Goal: Task Accomplishment & Management: Complete application form

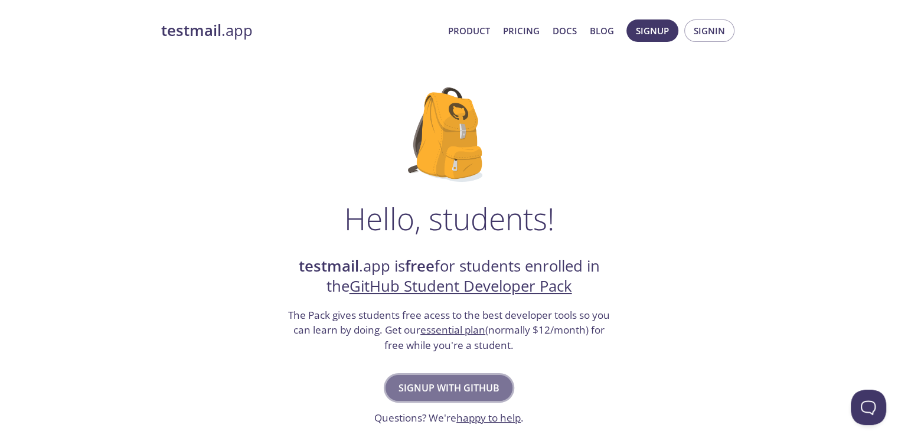
click at [461, 376] on button "Signup with GitHub" at bounding box center [449, 388] width 127 height 26
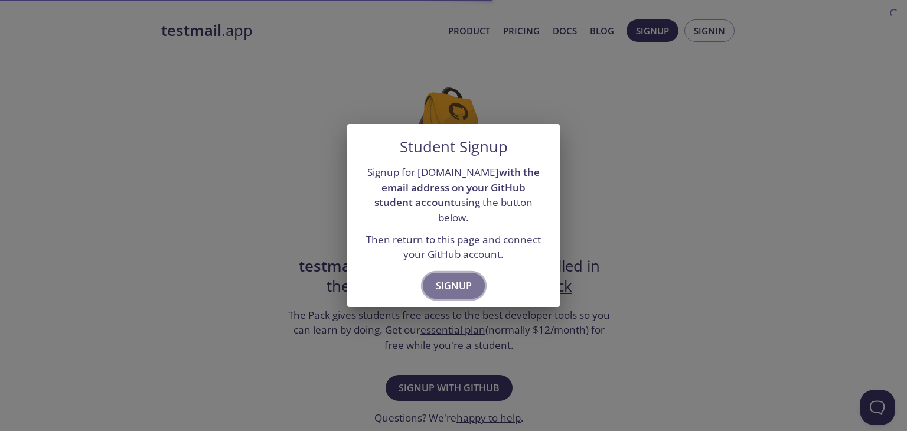
click at [464, 279] on span "Signup" at bounding box center [454, 286] width 36 height 17
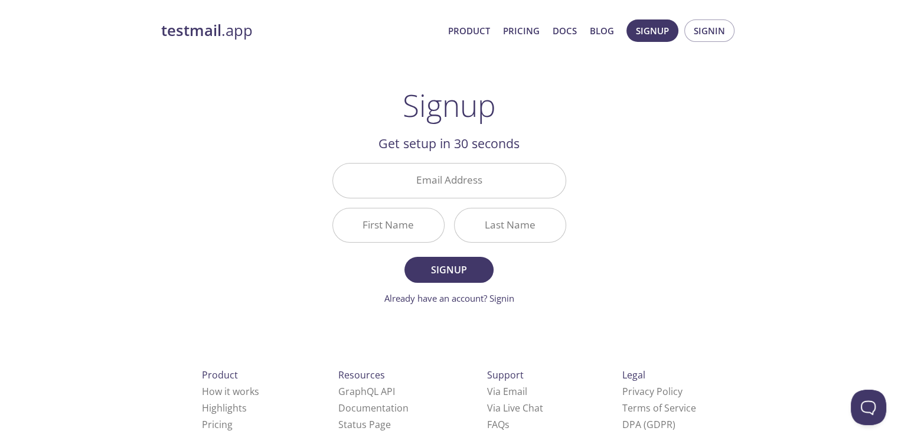
click at [482, 201] on div "Email Address" at bounding box center [449, 180] width 243 height 44
click at [456, 269] on span "Signup" at bounding box center [449, 270] width 63 height 17
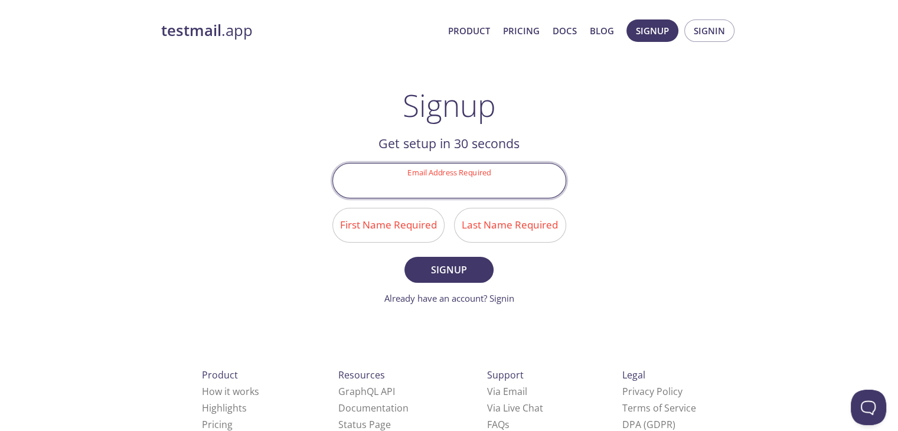
click at [461, 190] on input "Email Address Required" at bounding box center [449, 181] width 233 height 34
type input "[EMAIL_ADDRESS][DOMAIN_NAME]"
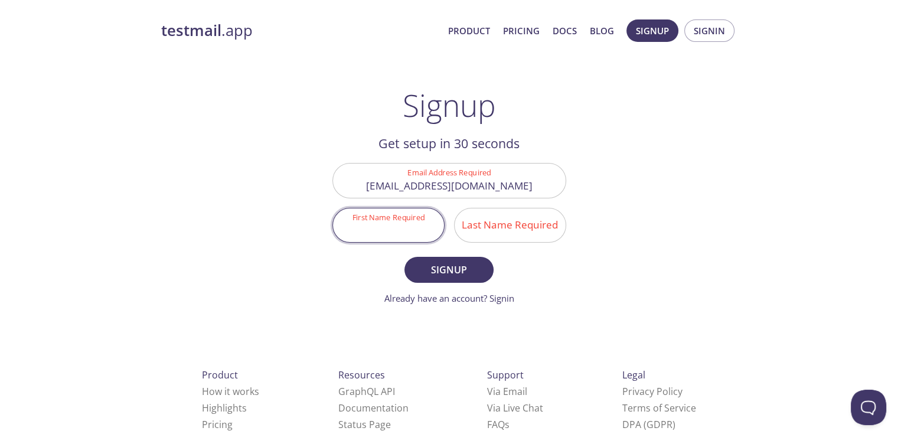
click at [386, 229] on input "First Name Required" at bounding box center [388, 225] width 111 height 34
type input "[PERSON_NAME]"
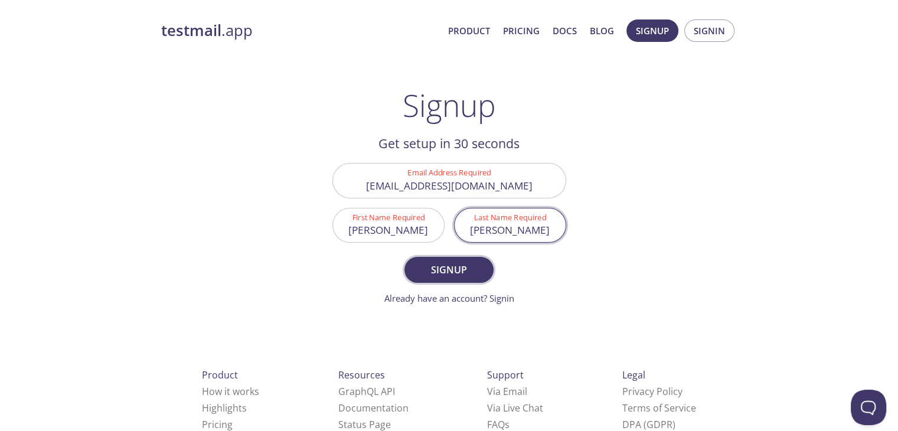
type input "[PERSON_NAME]"
click at [439, 270] on span "Signup" at bounding box center [449, 270] width 63 height 17
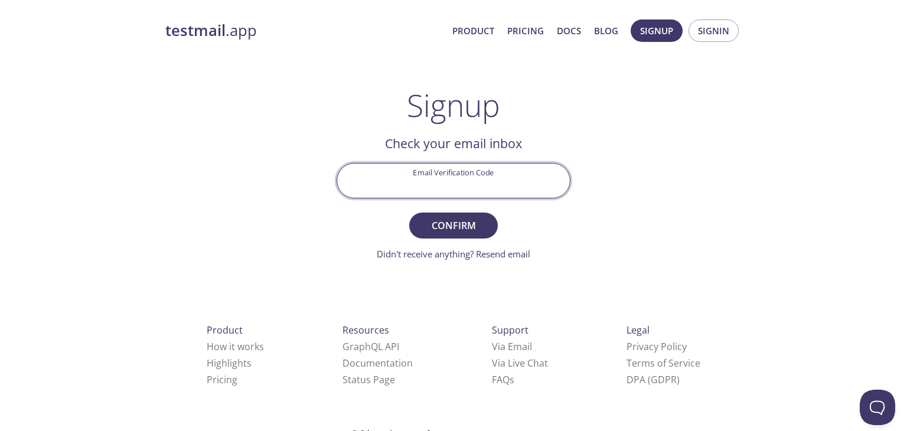
click at [477, 190] on input "Email Verification Code" at bounding box center [453, 181] width 233 height 34
paste input "SGWHET3"
type input "SGWHET3"
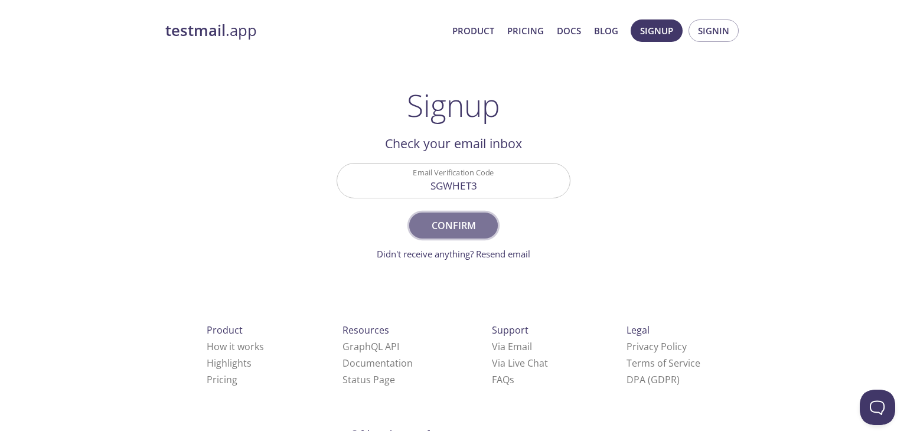
click at [471, 231] on span "Confirm" at bounding box center [453, 225] width 63 height 17
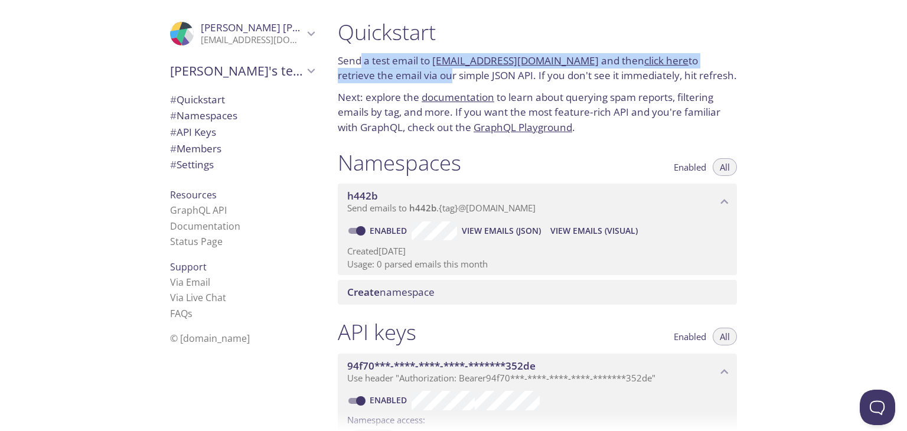
drag, startPoint x: 362, startPoint y: 66, endPoint x: 409, endPoint y: 74, distance: 47.3
click at [409, 74] on p "Send a test email to [EMAIL_ADDRESS][DOMAIN_NAME] and then click here to retrie…" at bounding box center [537, 68] width 399 height 30
